Goal: Task Accomplishment & Management: Use online tool/utility

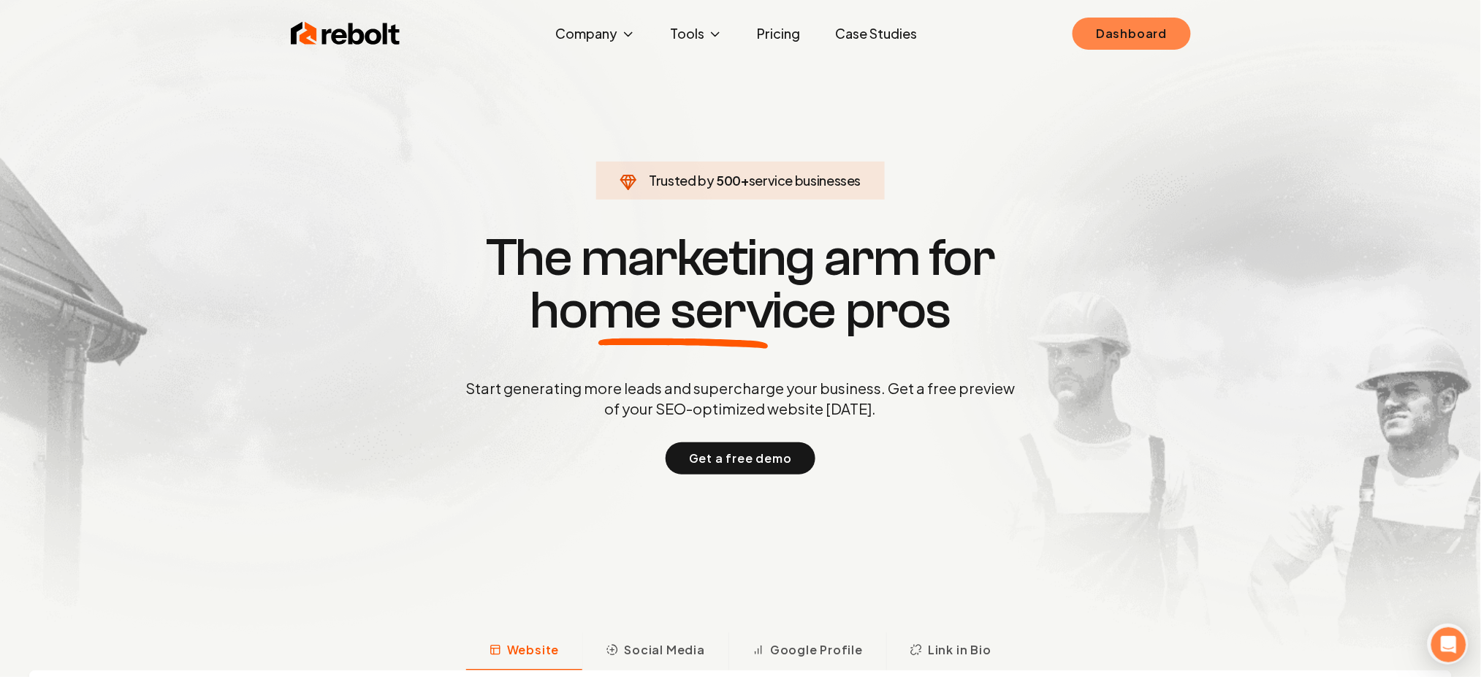
click at [1119, 31] on link "Dashboard" at bounding box center [1132, 34] width 118 height 32
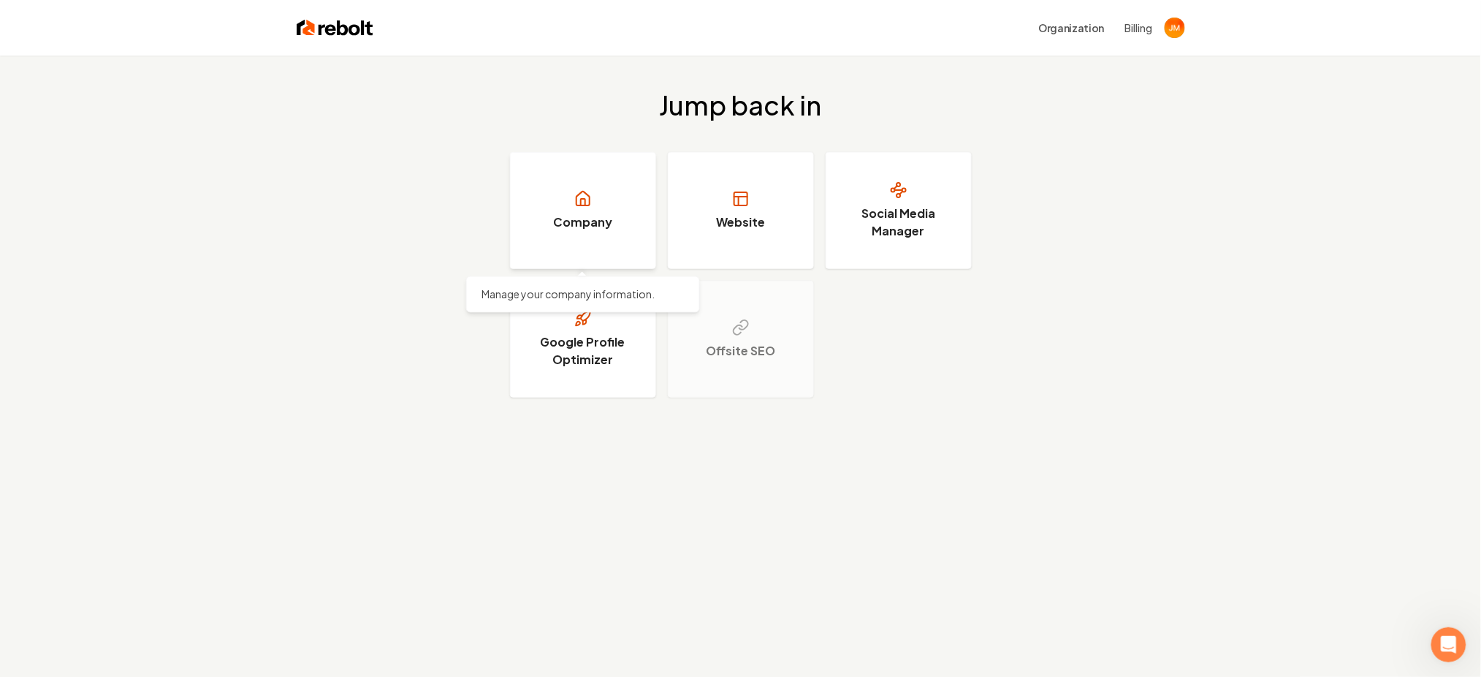
click at [592, 235] on link "Company" at bounding box center [583, 210] width 146 height 117
click at [745, 221] on h3 "Website" at bounding box center [740, 222] width 49 height 18
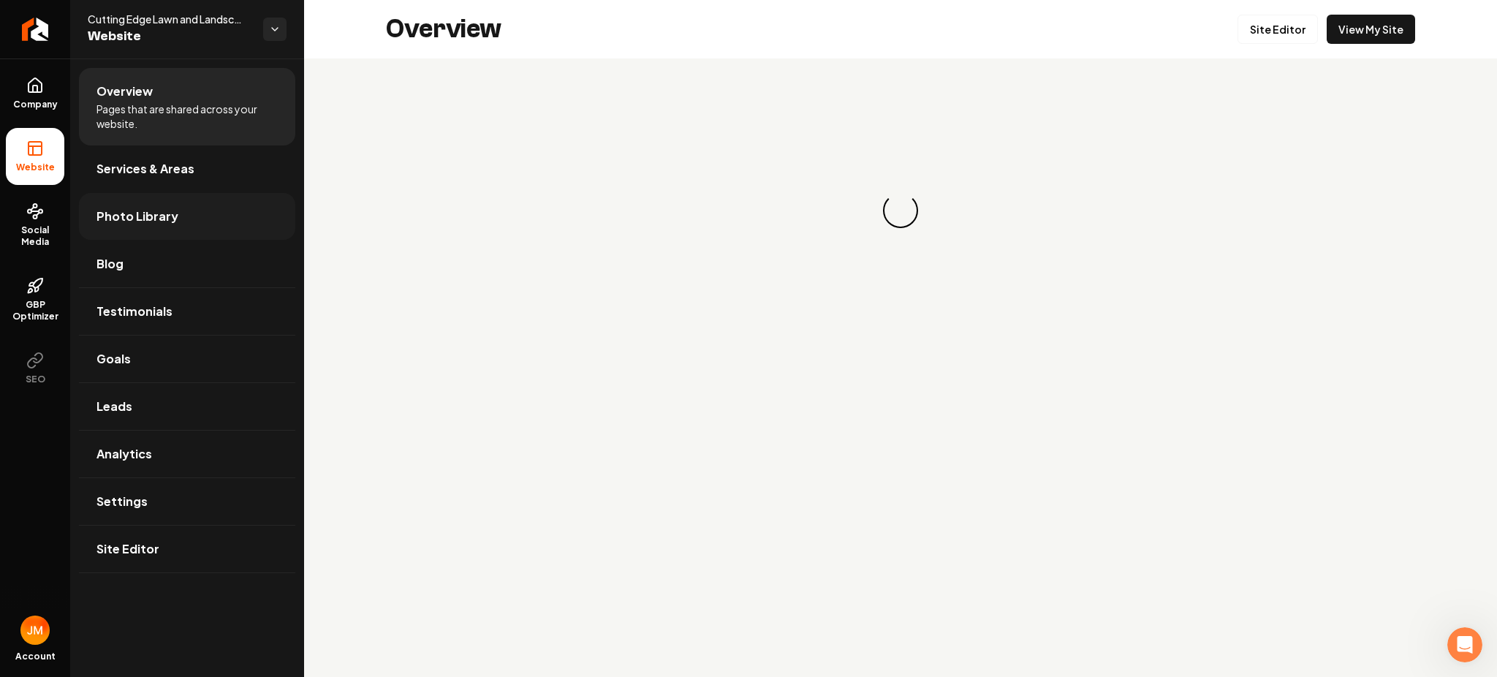
click at [138, 219] on span "Photo Library" at bounding box center [137, 217] width 82 height 18
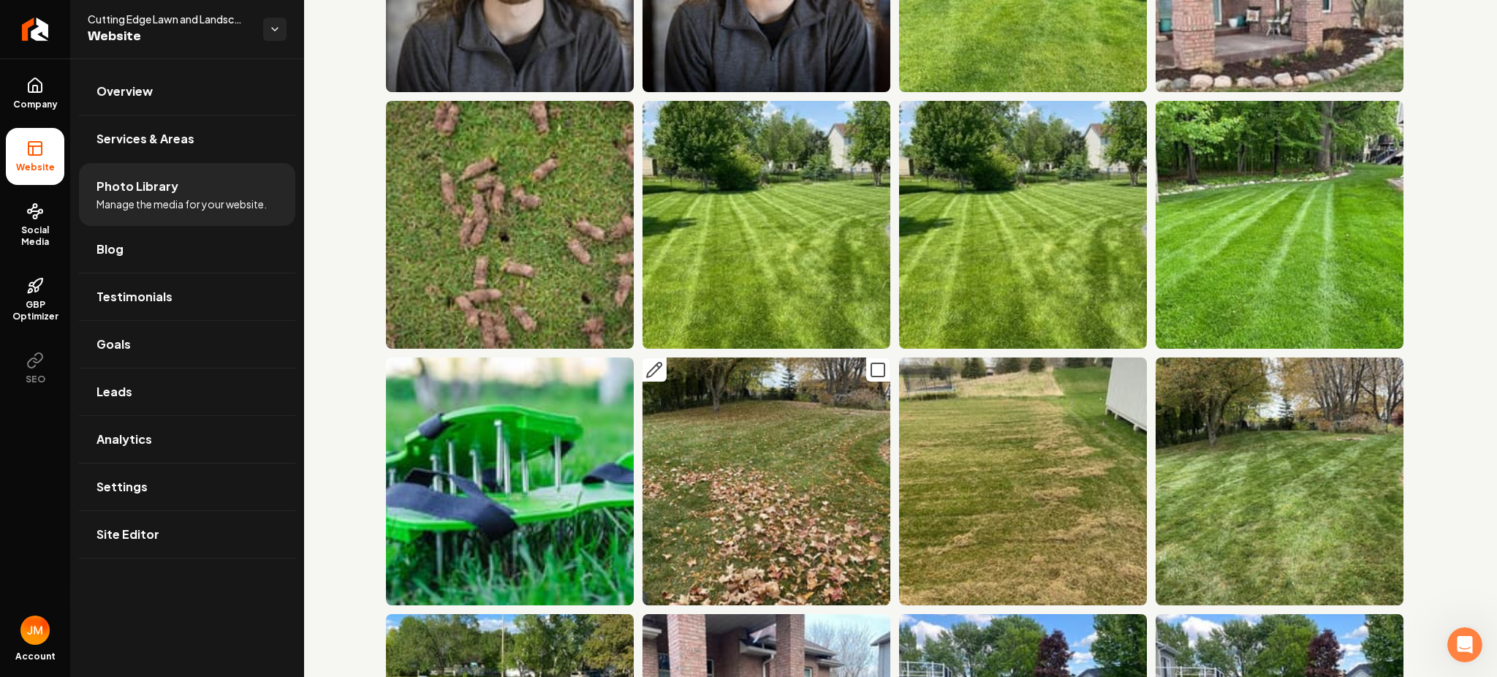
scroll to position [248, 0]
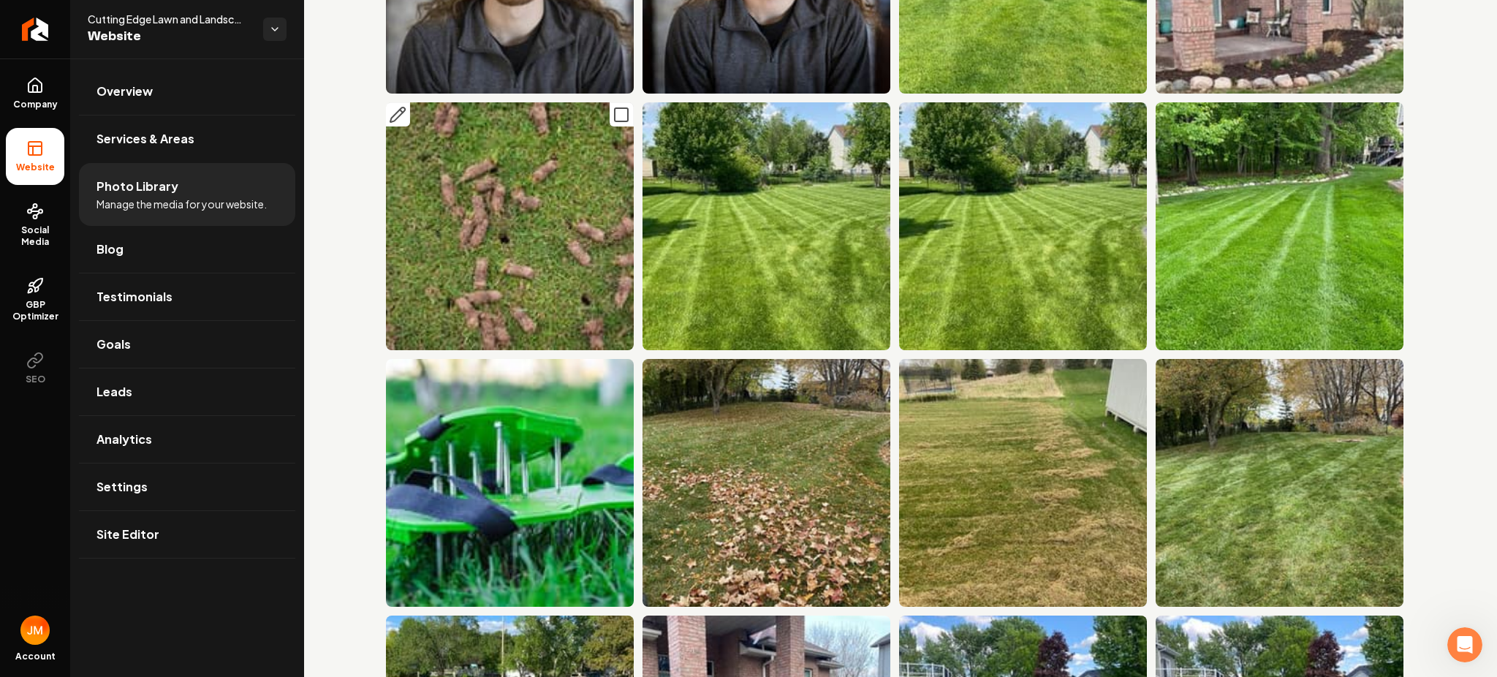
click at [544, 237] on img "Main content area" at bounding box center [510, 226] width 248 height 248
click at [482, 218] on img "Main content area" at bounding box center [510, 226] width 248 height 248
click at [398, 111] on icon "Main content area" at bounding box center [398, 115] width 18 height 18
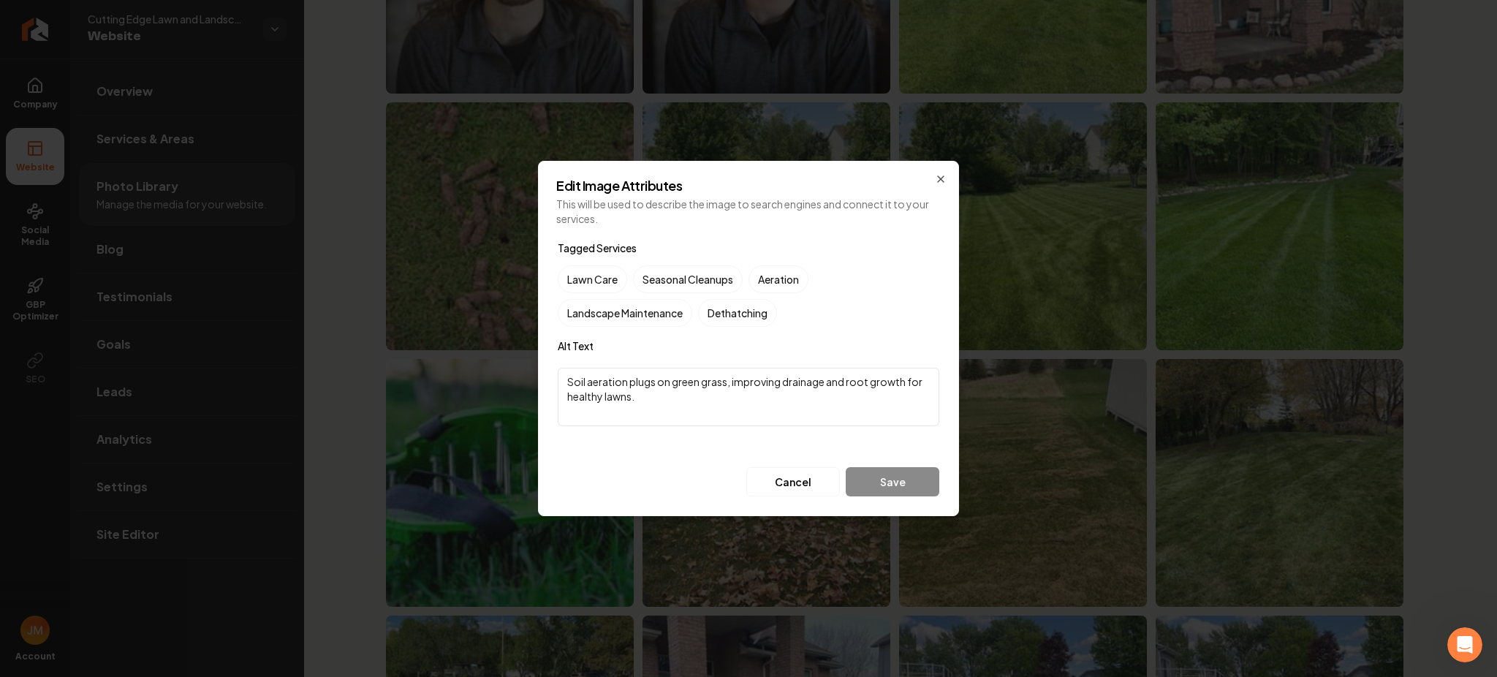
click at [941, 186] on div "Edit Image Attributes This will be used to describe the image to search engines…" at bounding box center [748, 338] width 421 height 355
click at [941, 182] on icon "button" at bounding box center [941, 179] width 12 height 12
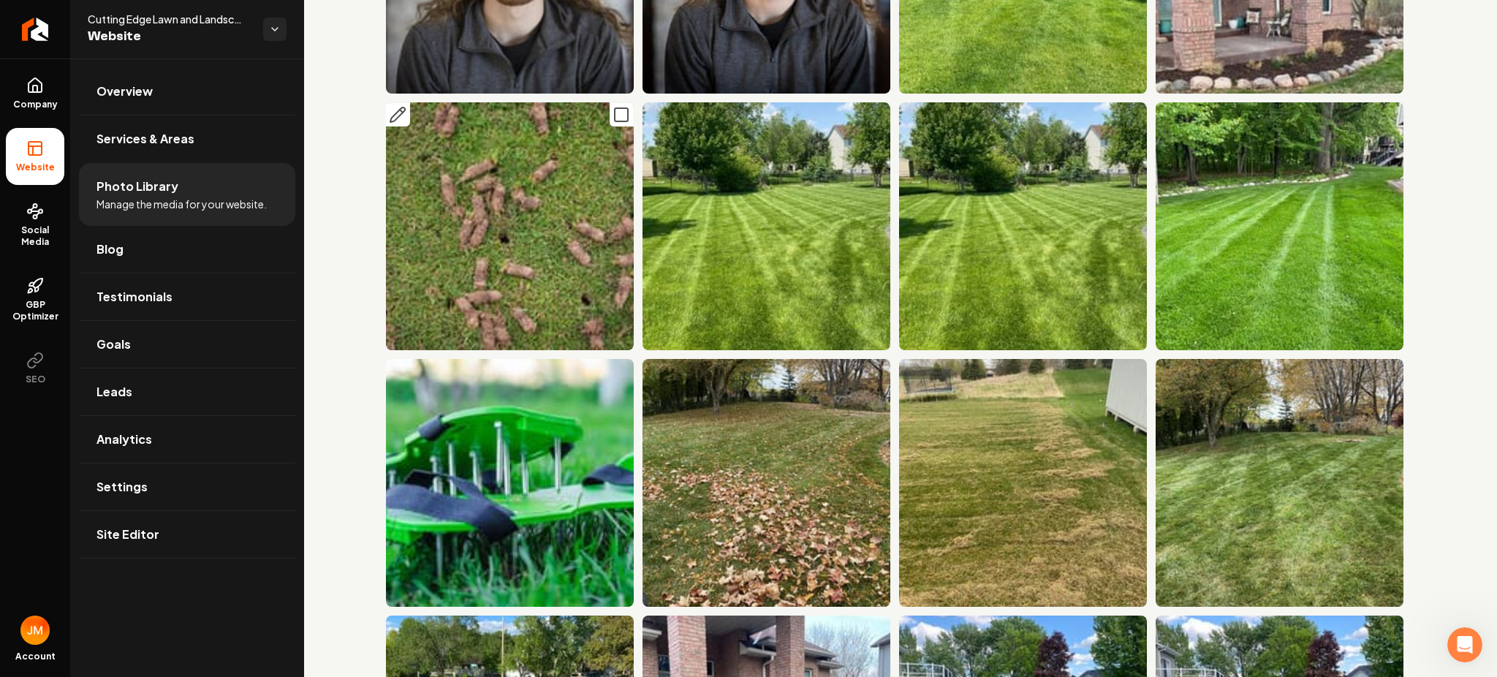
click at [541, 167] on img "Main content area" at bounding box center [510, 226] width 248 height 248
click at [618, 114] on icon "Main content area" at bounding box center [621, 115] width 18 height 18
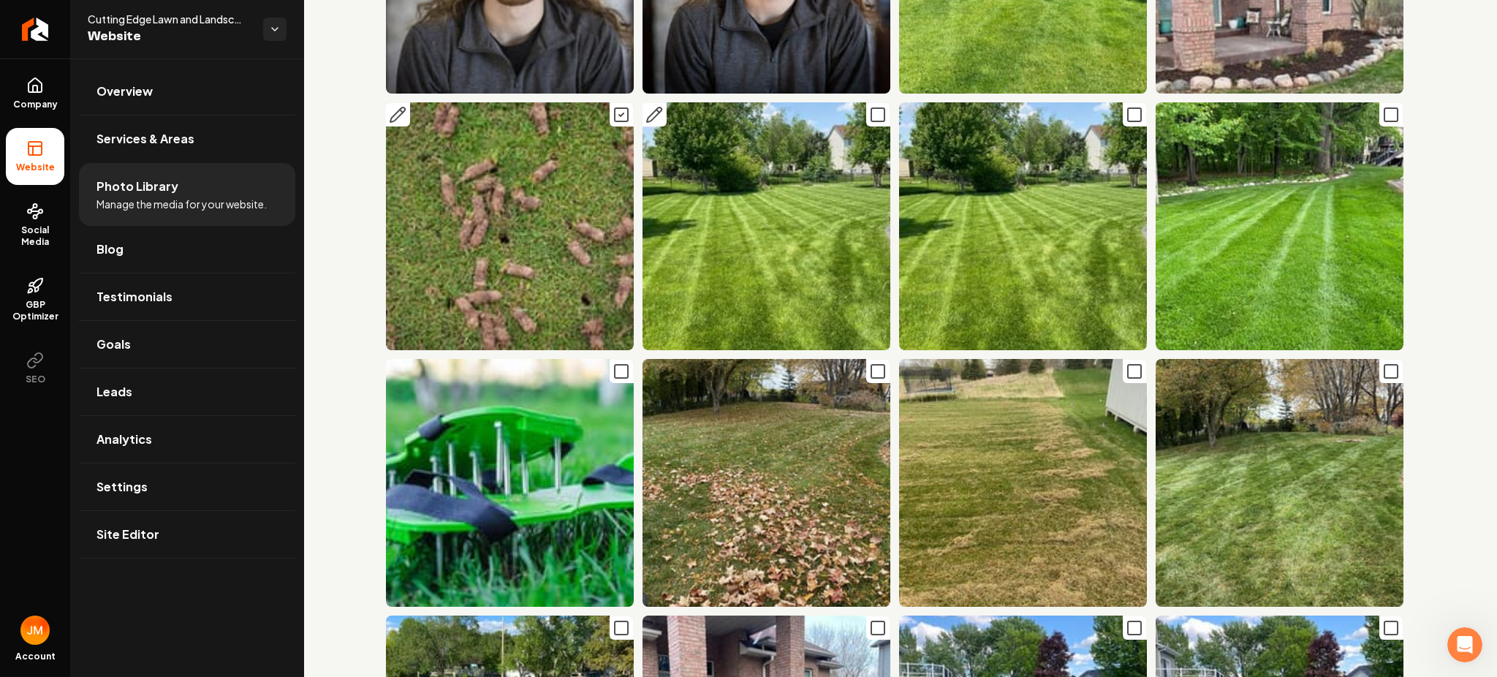
scroll to position [0, 0]
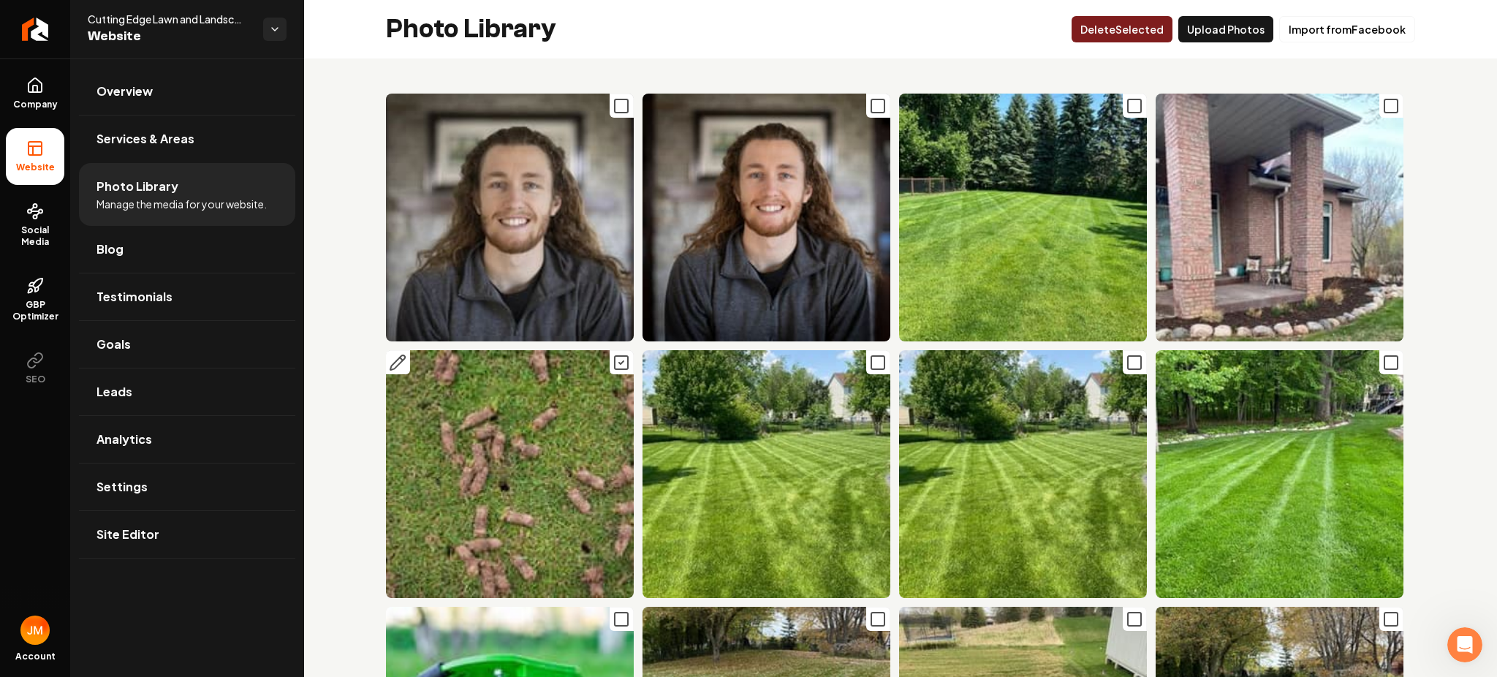
click at [499, 481] on img "Main content area" at bounding box center [510, 474] width 248 height 248
click at [469, 436] on img "Main content area" at bounding box center [510, 474] width 248 height 248
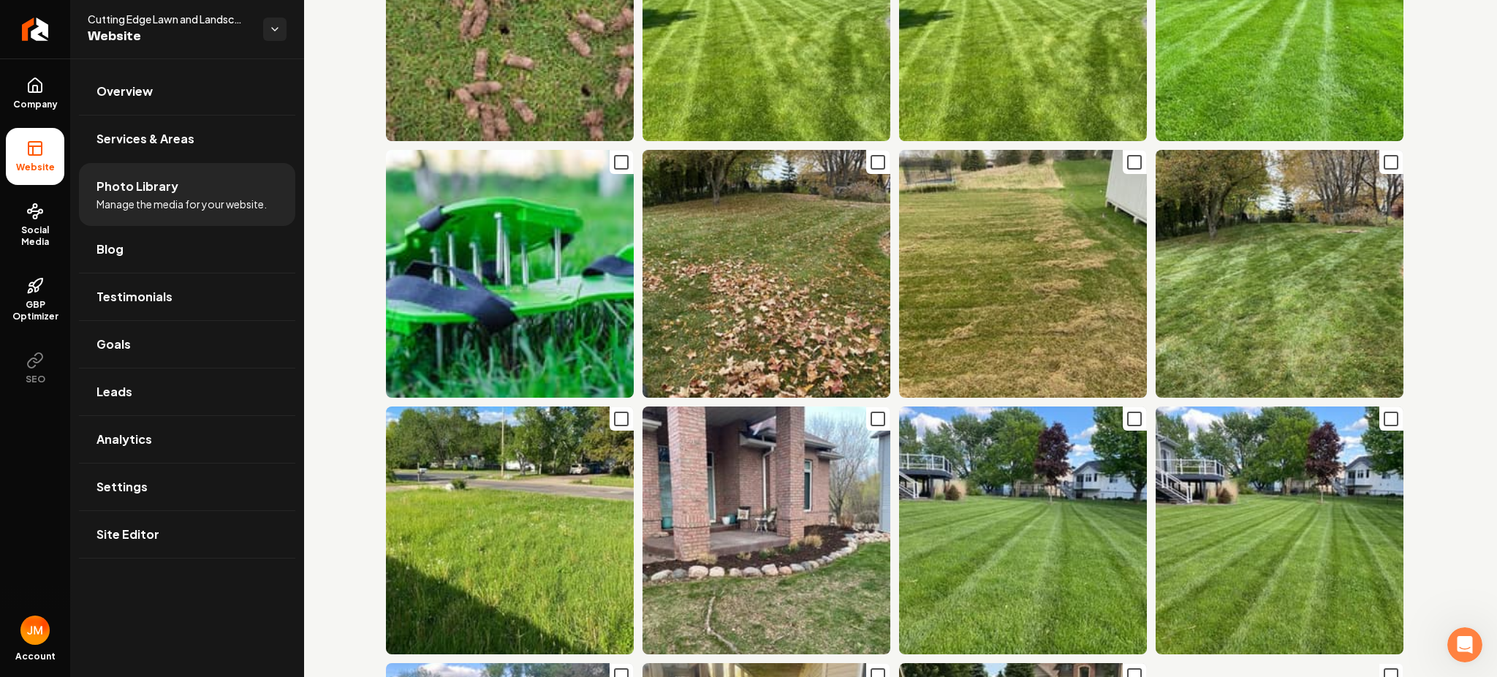
scroll to position [462, 0]
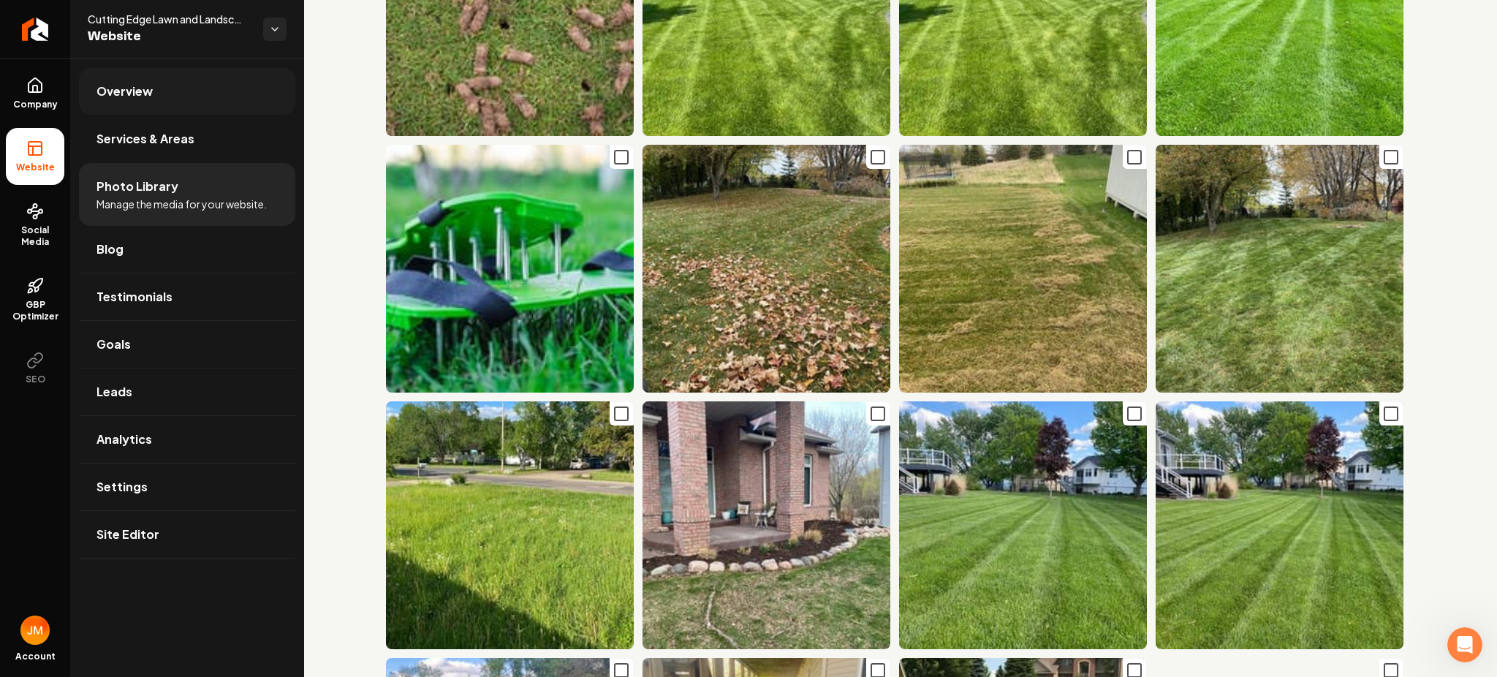
click at [100, 81] on link "Overview" at bounding box center [187, 91] width 216 height 47
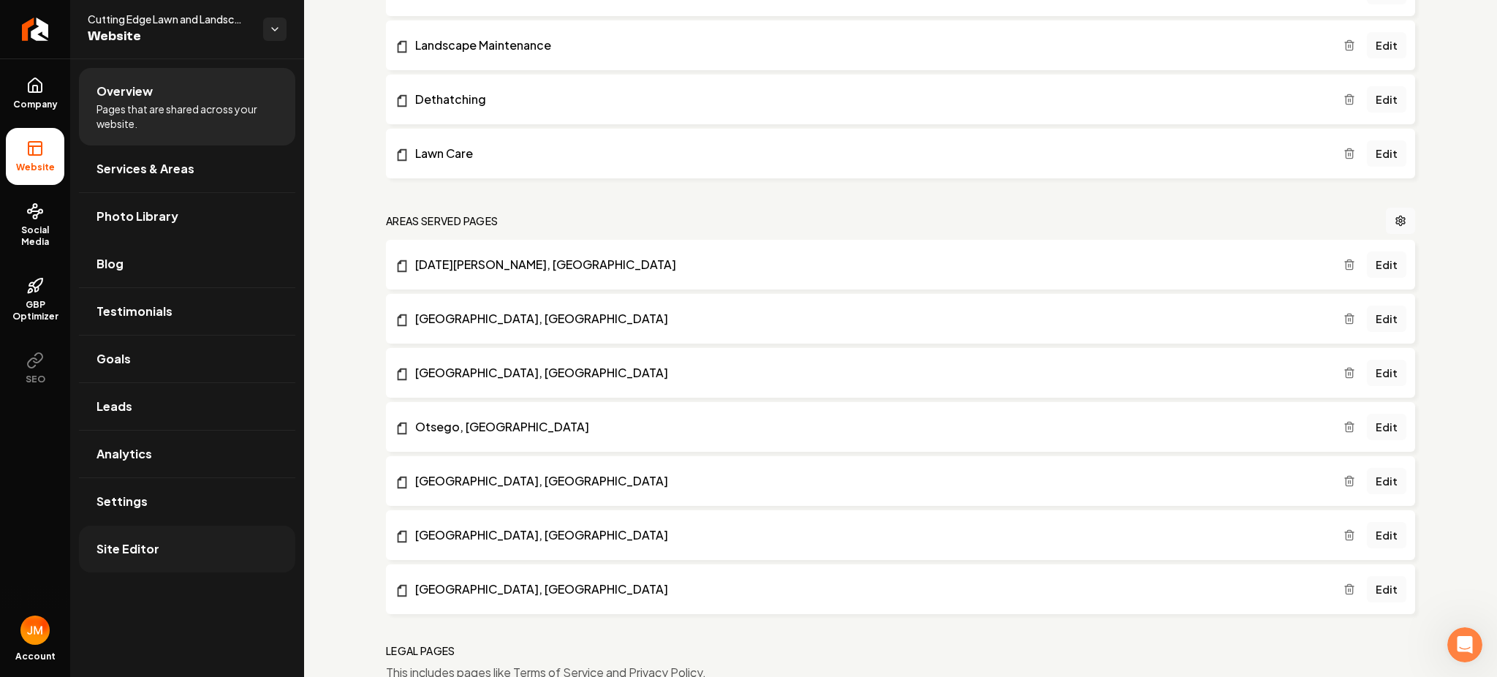
click at [118, 544] on span "Site Editor" at bounding box center [127, 549] width 63 height 18
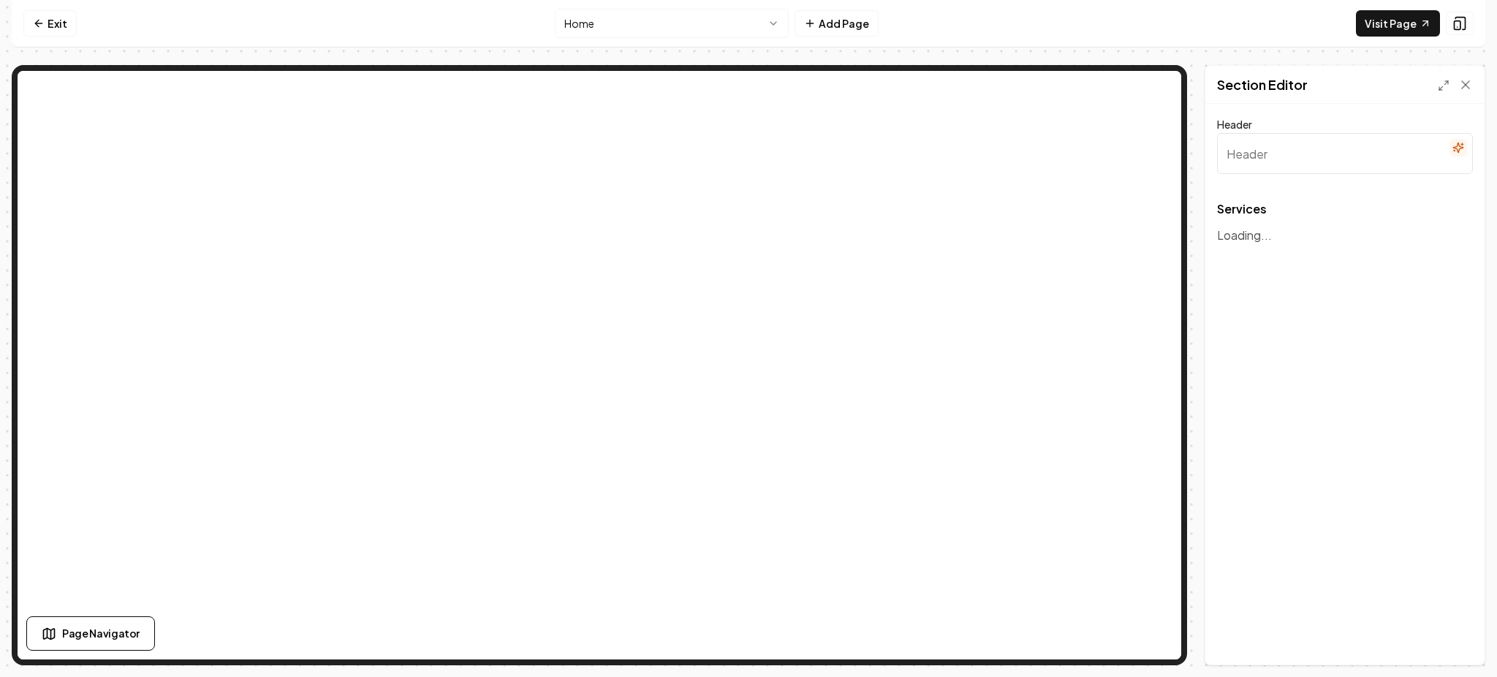
type input "Our Landscaping Services"
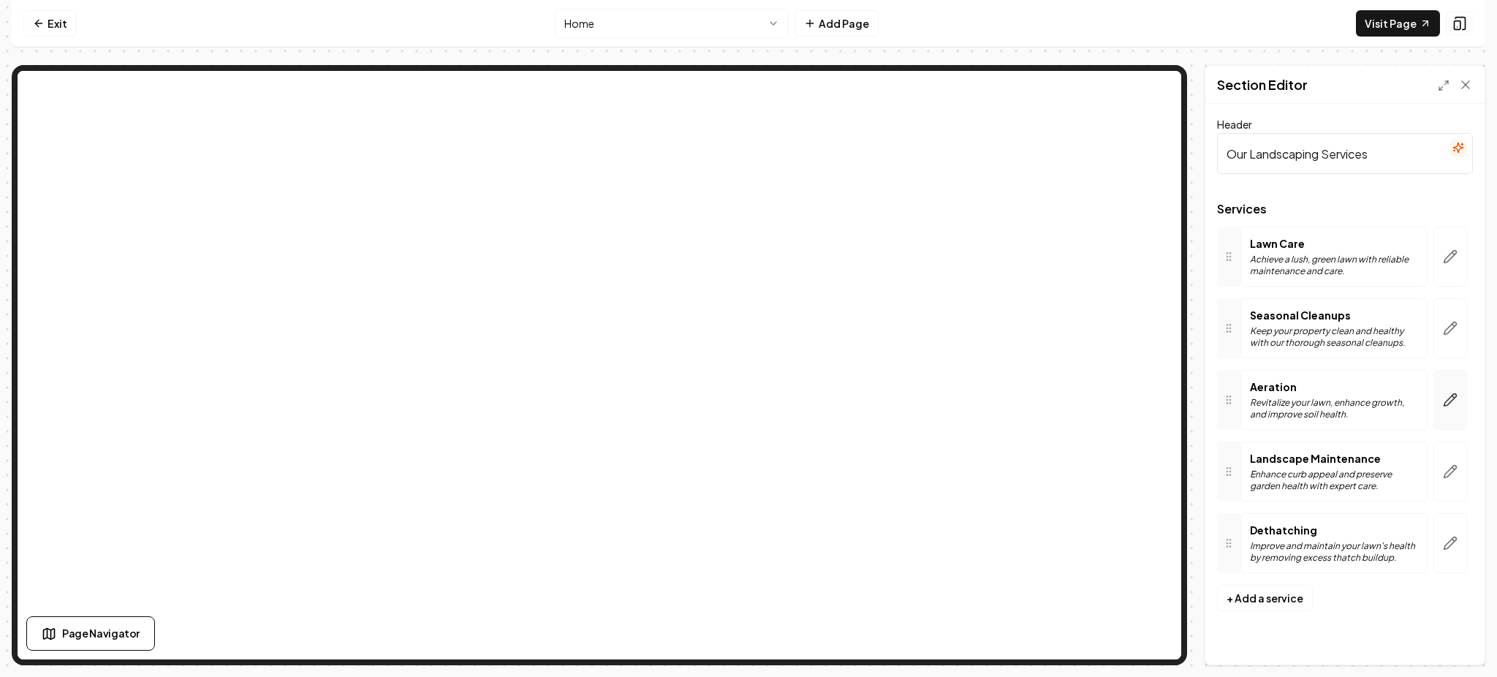
click at [1447, 414] on button "button" at bounding box center [1450, 400] width 34 height 60
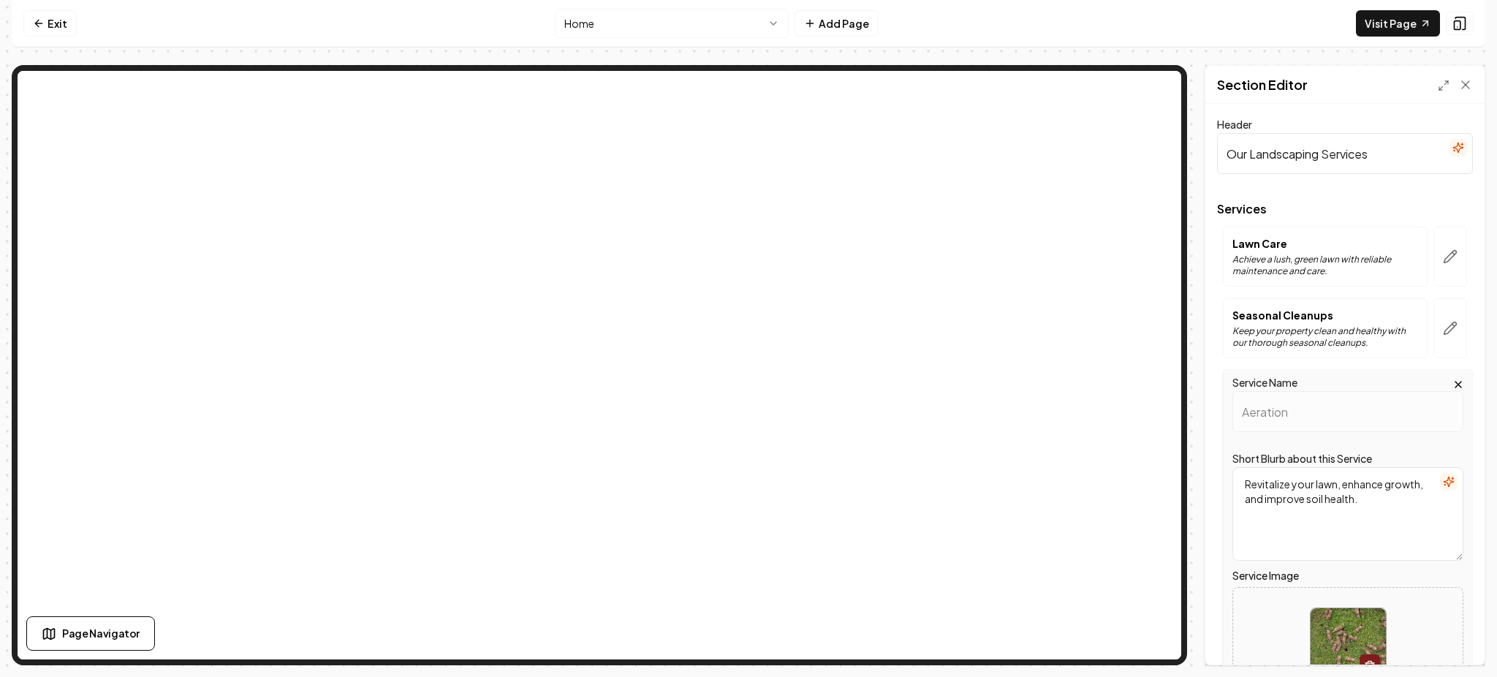
scroll to position [274, 0]
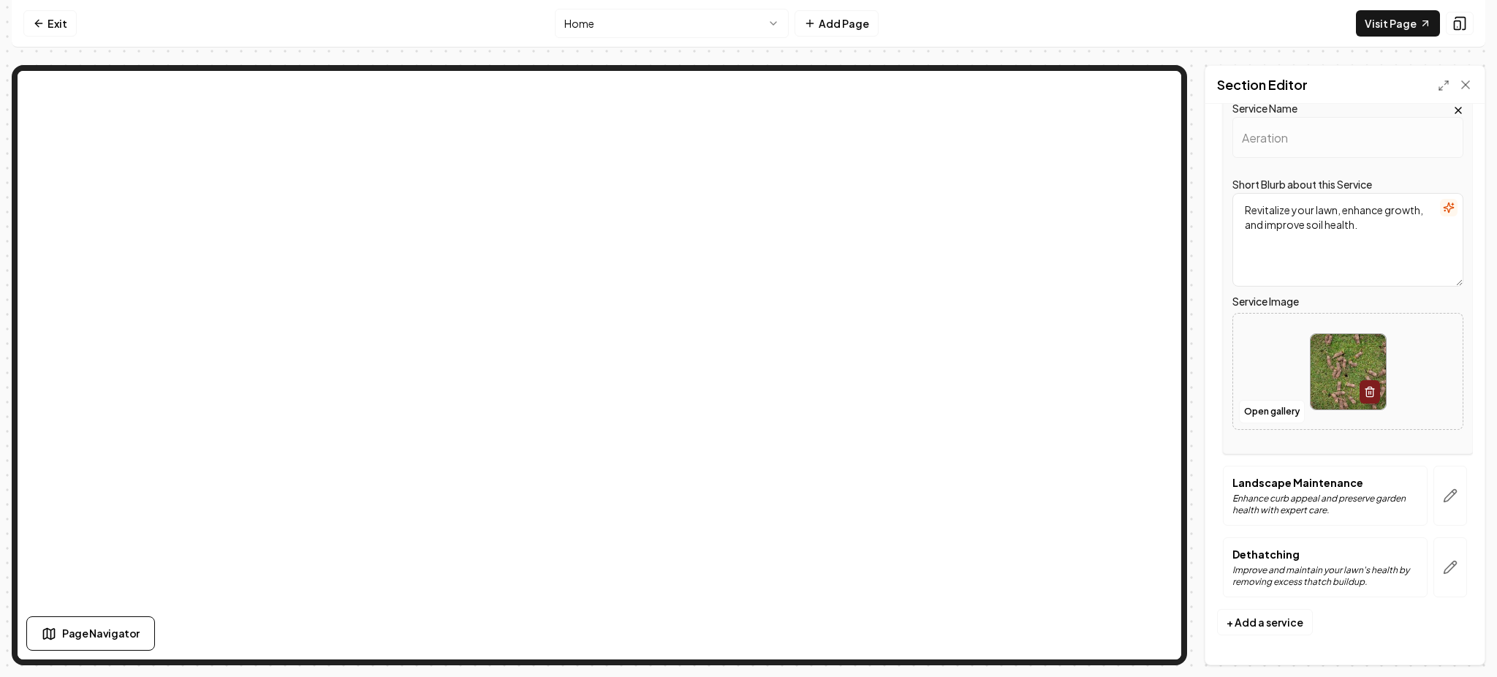
click at [1311, 378] on img at bounding box center [1347, 371] width 75 height 75
click at [1326, 366] on img at bounding box center [1347, 371] width 75 height 75
click at [1380, 20] on link "Visit Page" at bounding box center [1398, 23] width 84 height 26
